Goal: Task Accomplishment & Management: Manage account settings

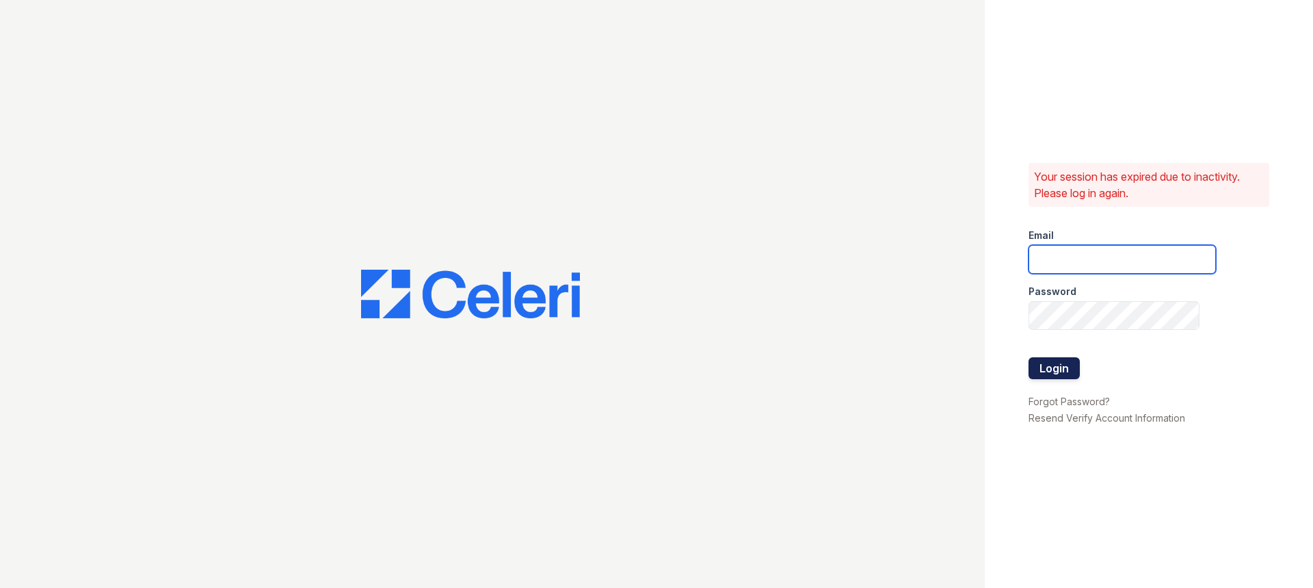
type input "33ninety.leasing2@ghancooper.com"
click at [1065, 372] on button "Login" at bounding box center [1054, 368] width 51 height 22
